Goal: Transaction & Acquisition: Purchase product/service

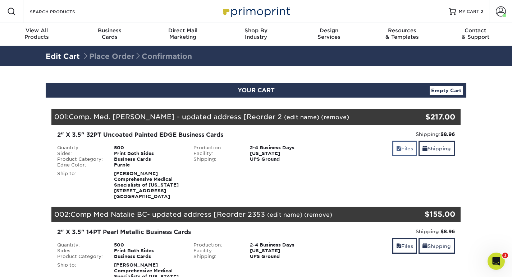
click at [402, 146] on link "Files" at bounding box center [404, 148] width 25 height 15
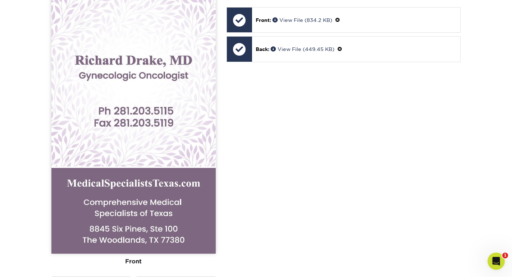
scroll to position [291, 0]
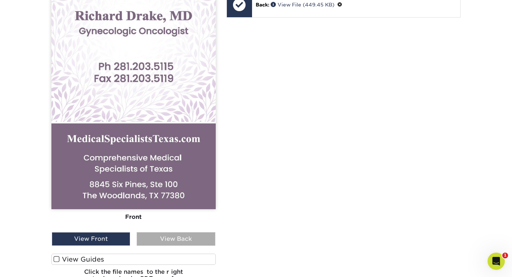
click at [176, 241] on div "View Back" at bounding box center [176, 239] width 78 height 14
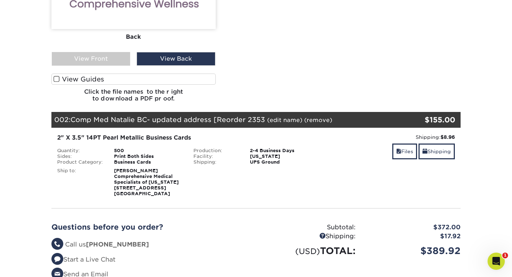
scroll to position [569, 0]
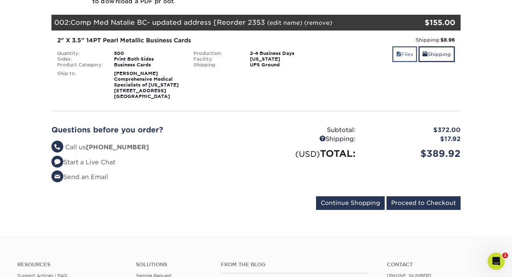
click at [406, 55] on link "Files" at bounding box center [404, 53] width 25 height 15
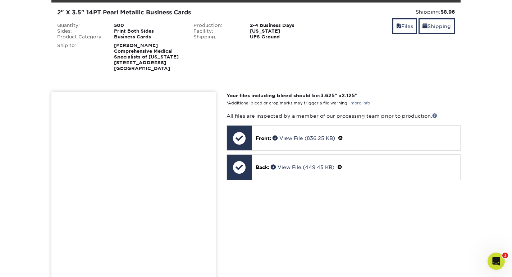
scroll to position [734, 0]
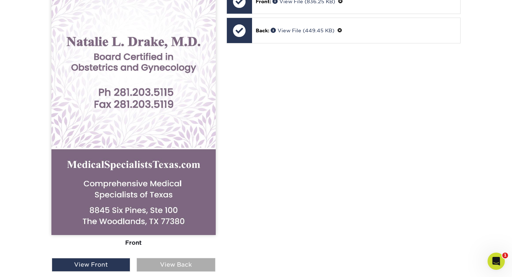
click at [176, 264] on div "View Back" at bounding box center [176, 265] width 78 height 14
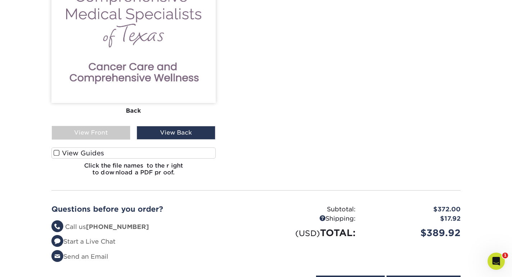
scroll to position [973, 0]
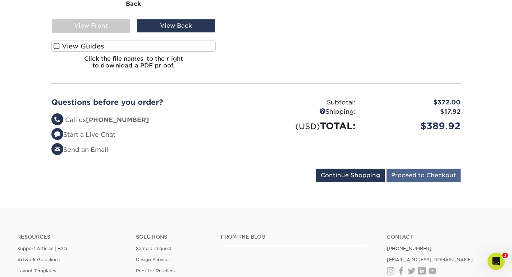
click at [420, 175] on input "Proceed to Checkout" at bounding box center [423, 176] width 74 height 14
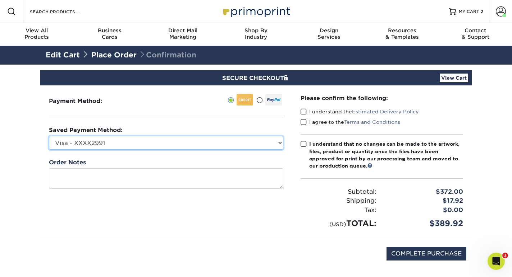
select select "68929"
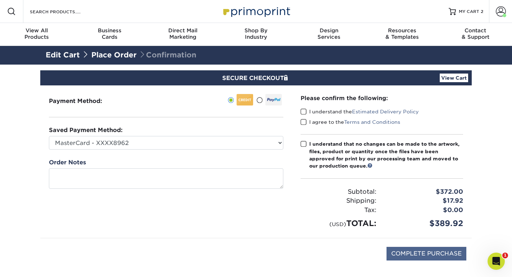
click at [442, 255] on input "COMPLETE PURCHASE" at bounding box center [426, 254] width 80 height 14
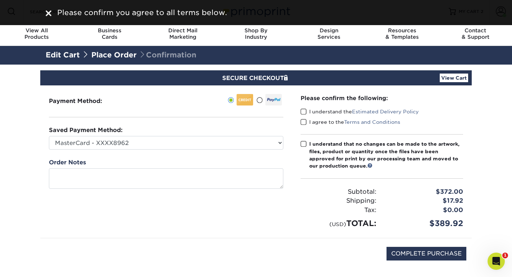
click at [301, 112] on span at bounding box center [303, 112] width 6 height 7
click at [0, 0] on input "I understand the Estimated Delivery Policy" at bounding box center [0, 0] width 0 height 0
click at [302, 120] on span at bounding box center [303, 122] width 6 height 7
click at [0, 0] on input "I agree to the Terms and Conditions" at bounding box center [0, 0] width 0 height 0
click at [304, 148] on label "I understand that no changes can be made to the artwork, files, product or quan…" at bounding box center [381, 154] width 162 height 29
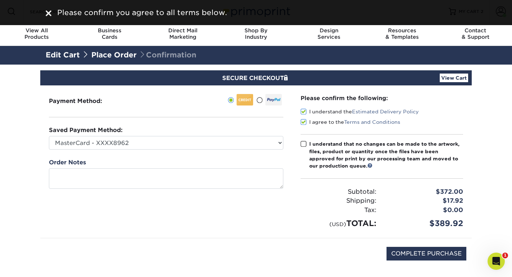
click at [0, 0] on input "I understand that no changes can be made to the artwork, files, product or quan…" at bounding box center [0, 0] width 0 height 0
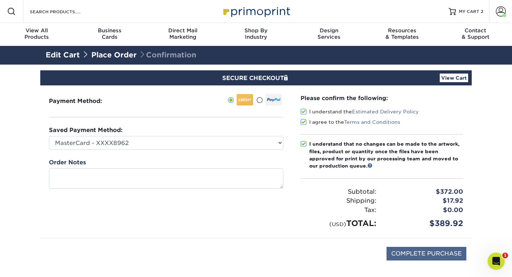
click at [429, 257] on input "COMPLETE PURCHASE" at bounding box center [426, 254] width 80 height 14
type input "PROCESSING, PLEASE WAIT..."
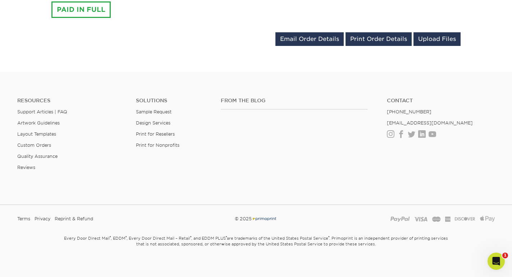
scroll to position [487, 0]
